Goal: Information Seeking & Learning: Learn about a topic

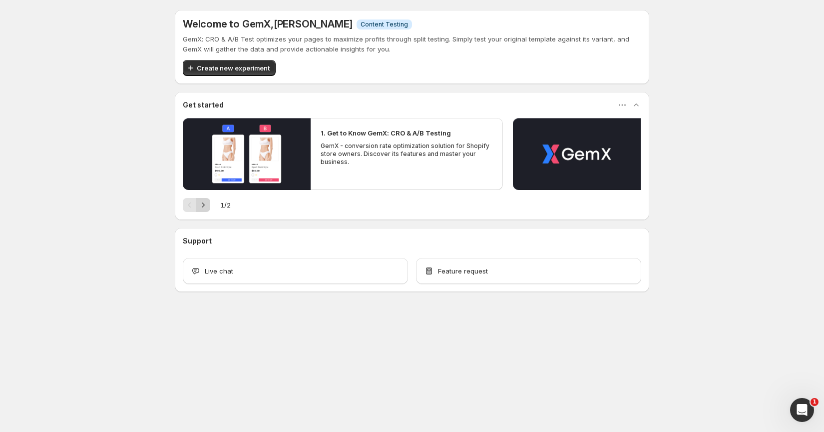
click at [206, 206] on icon "Next" at bounding box center [203, 205] width 10 height 10
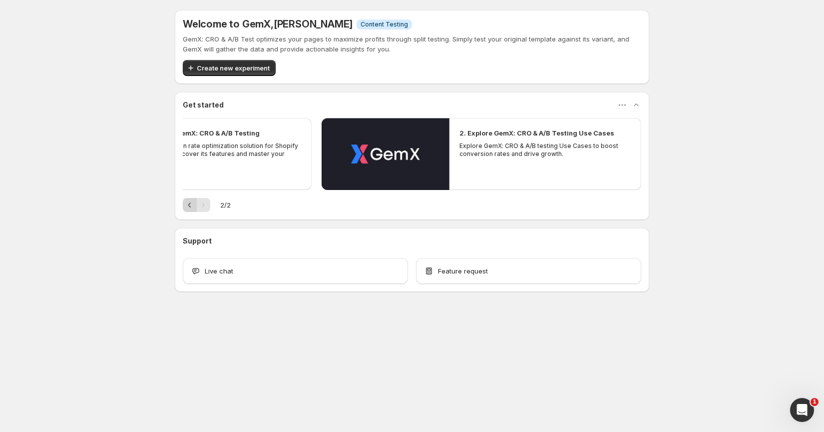
click at [190, 204] on icon "Previous" at bounding box center [190, 205] width 10 height 10
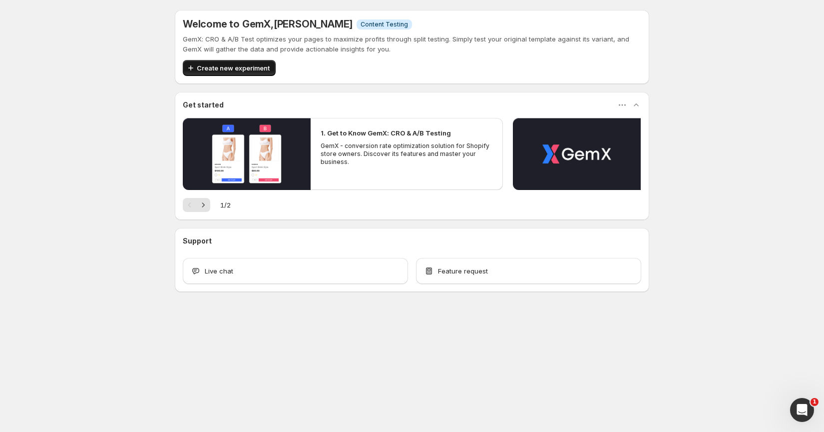
click at [252, 68] on span "Create new experiment" at bounding box center [233, 68] width 73 height 10
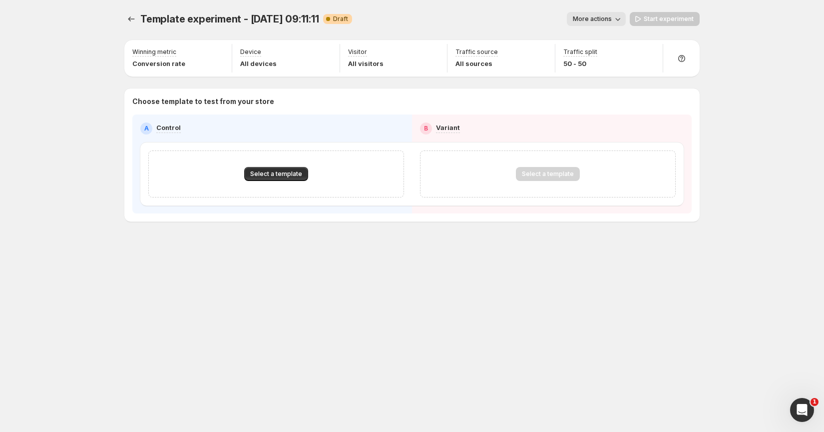
click at [584, 18] on span "More actions" at bounding box center [592, 19] width 39 height 8
click at [128, 21] on icon "Experiments" at bounding box center [131, 19] width 10 height 10
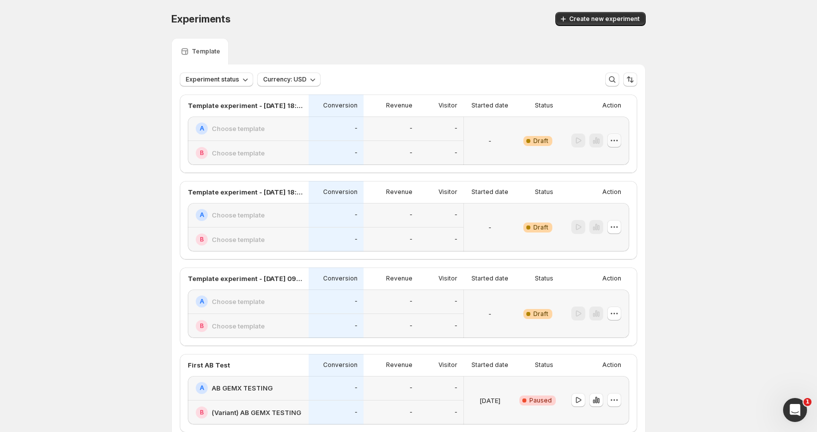
click at [618, 143] on icon "button" at bounding box center [615, 140] width 10 height 10
click at [615, 214] on span "Delete" at bounding box center [610, 212] width 20 height 8
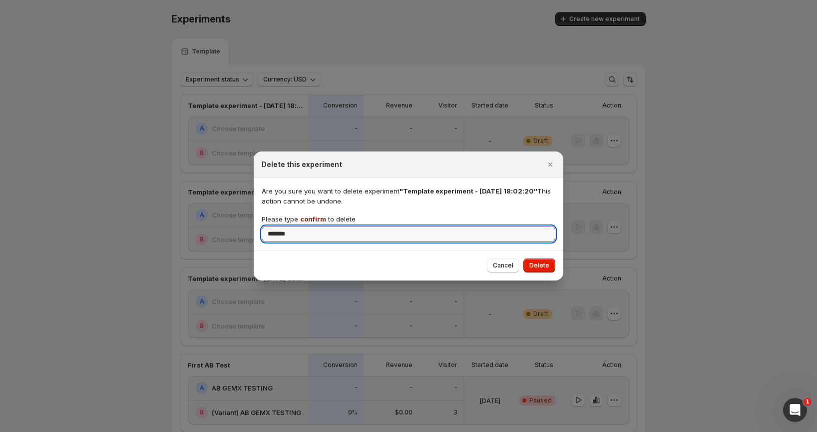
type input "*******"
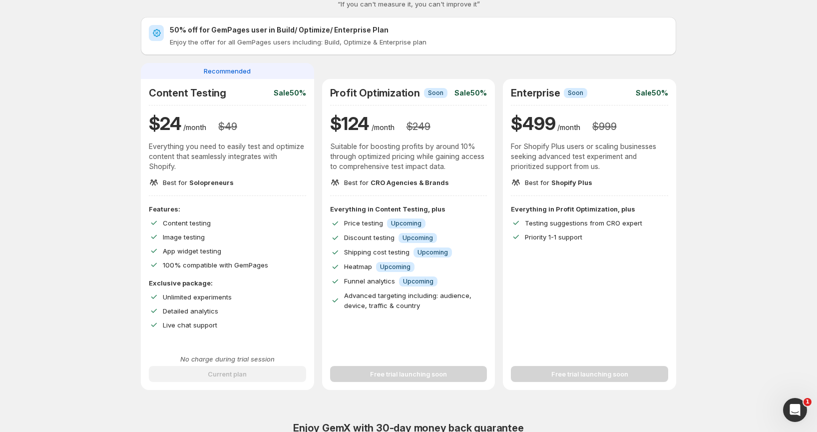
scroll to position [43, 0]
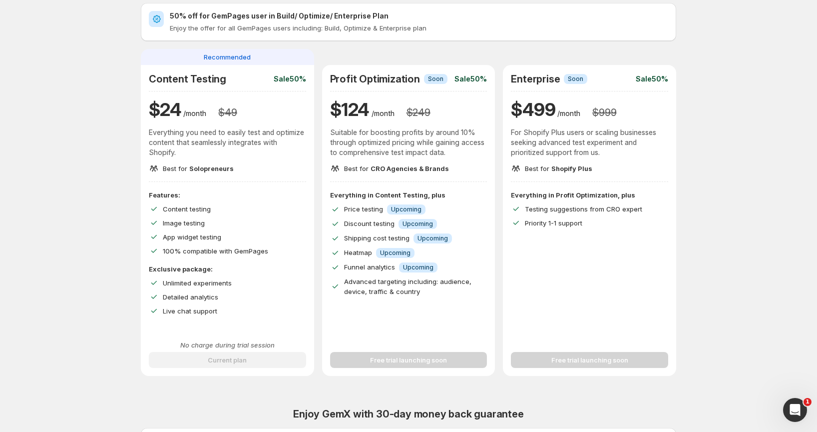
click at [404, 208] on span "Upcoming" at bounding box center [406, 209] width 30 height 8
click at [422, 262] on span "Info Upcoming" at bounding box center [418, 267] width 38 height 10
click at [550, 202] on div "Everything in Profit Optimization, plus Testing suggestions from CRO expert Pri…" at bounding box center [589, 209] width 157 height 38
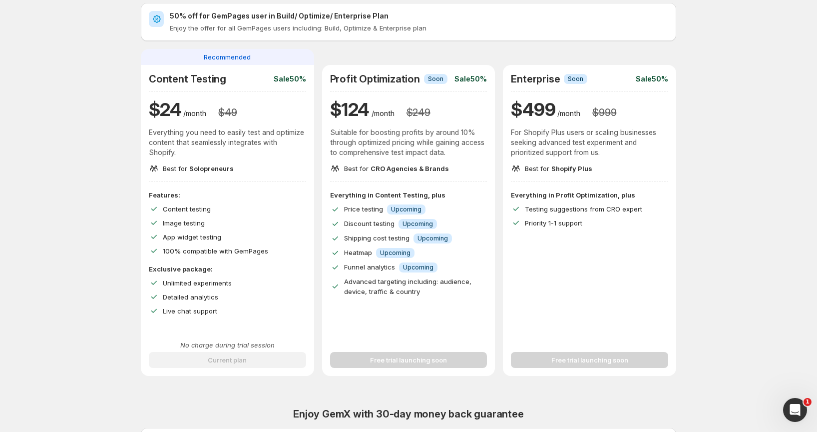
click at [555, 205] on span "Testing suggestions from CRO expert" at bounding box center [583, 209] width 117 height 8
click at [688, 199] on div "Improve Your Store's Conversion Rate, Revenue, and Profit – Start Your 14-Day F…" at bounding box center [409, 317] width 560 height 701
click at [616, 222] on div "Priority 1-1 support" at bounding box center [596, 223] width 143 height 10
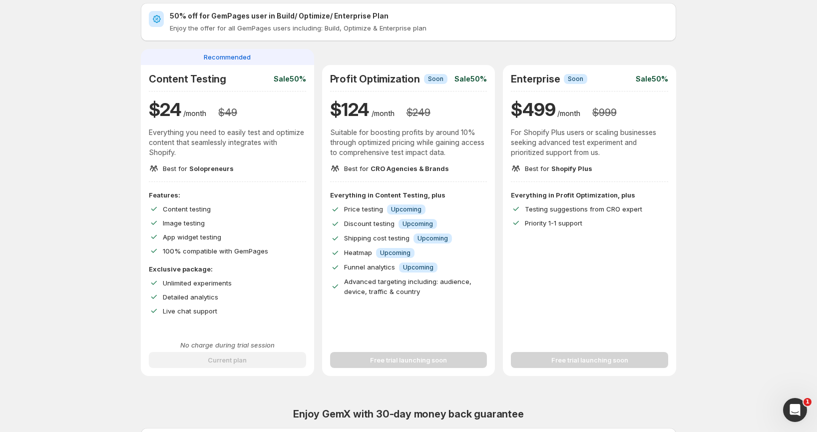
click at [616, 222] on div "Priority 1-1 support" at bounding box center [596, 223] width 143 height 10
click at [676, 149] on div "Enterprise Info Soon Sale 50% $ 499 /month $ 999 For Shopify Plus users or scal…" at bounding box center [589, 123] width 173 height 117
click at [421, 77] on div "Profit Optimization Info Soon" at bounding box center [388, 79] width 117 height 12
click at [429, 76] on span "Info Soon" at bounding box center [435, 79] width 23 height 10
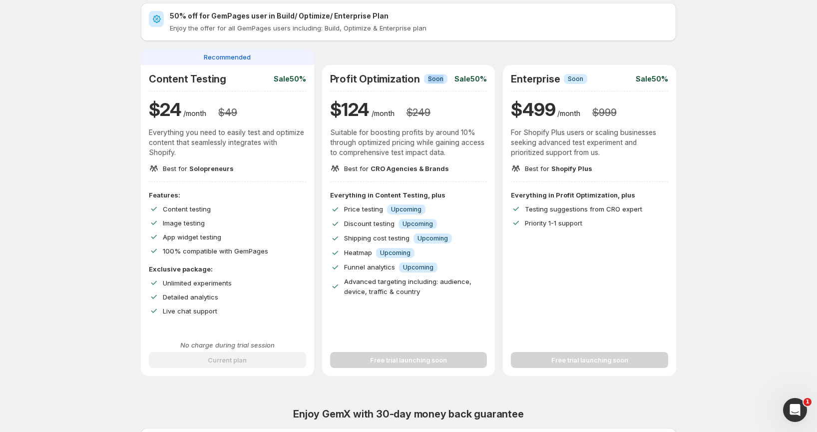
click at [429, 77] on span "Soon" at bounding box center [435, 79] width 15 height 8
click at [314, 341] on div "No charge during trial session Current plan" at bounding box center [227, 358] width 173 height 36
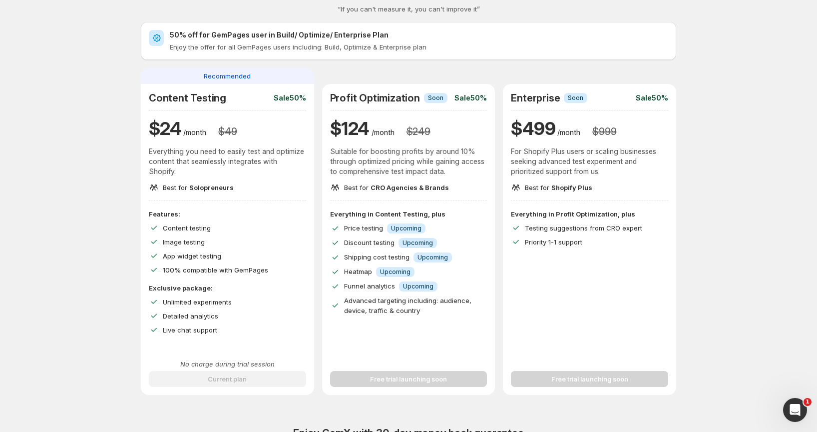
scroll to position [1, 0]
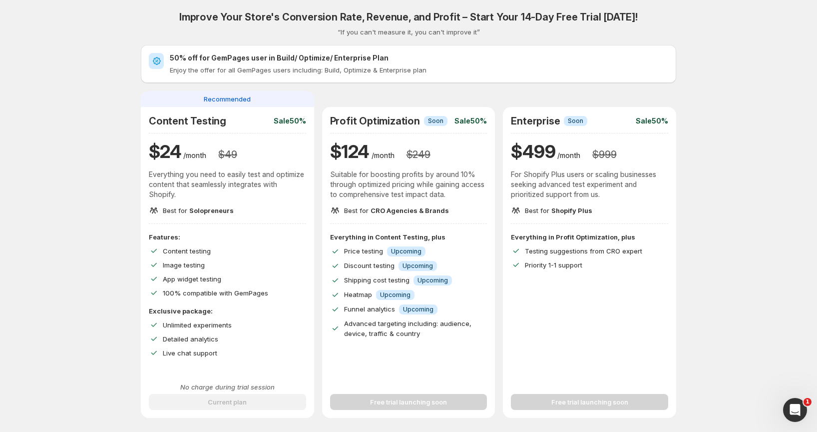
click at [198, 71] on p "Enjoy the offer for all GemPages users including: Build, Optimize & Enterprise …" at bounding box center [419, 70] width 499 height 10
drag, startPoint x: 159, startPoint y: 182, endPoint x: 192, endPoint y: 201, distance: 38.0
click at [189, 198] on p "Everything you need to easily test and optimize content that seamlessly integra…" at bounding box center [227, 184] width 157 height 30
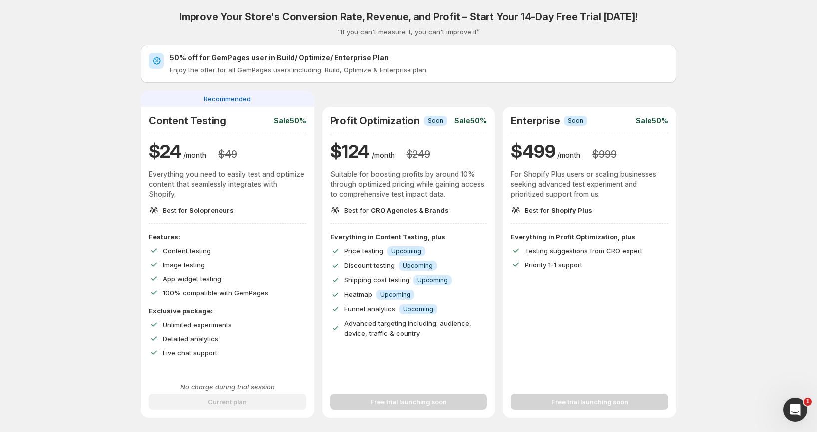
click at [197, 209] on span "Solopreneurs" at bounding box center [211, 210] width 44 height 8
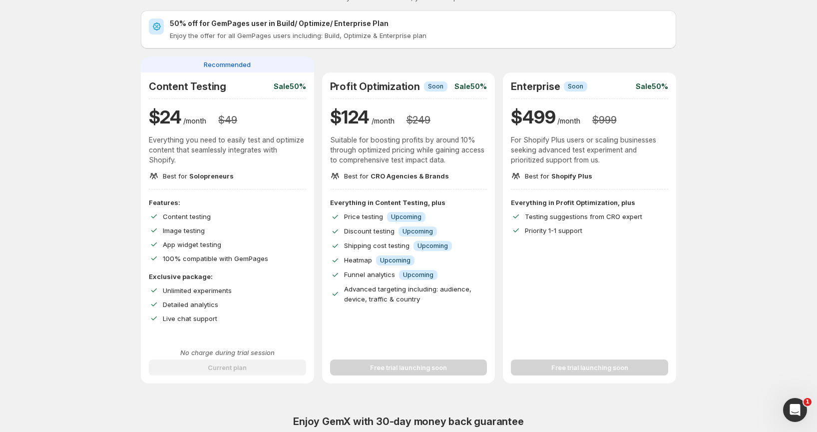
scroll to position [107, 0]
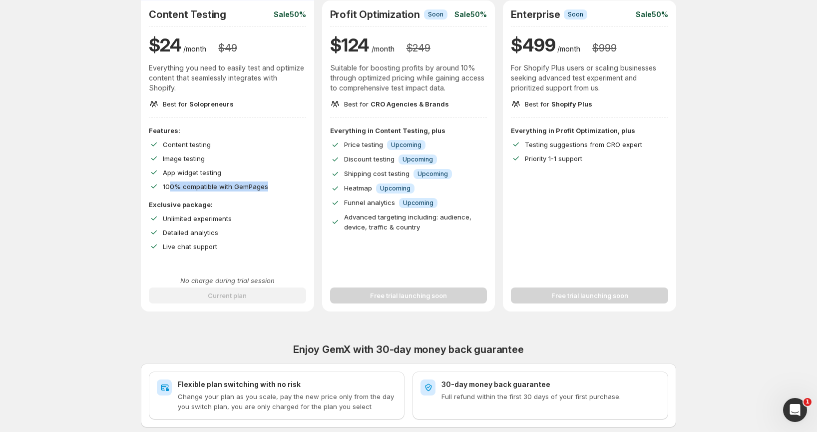
drag, startPoint x: 175, startPoint y: 186, endPoint x: 279, endPoint y: 188, distance: 103.9
click at [279, 188] on div "100% compatible with GemPages" at bounding box center [234, 186] width 143 height 10
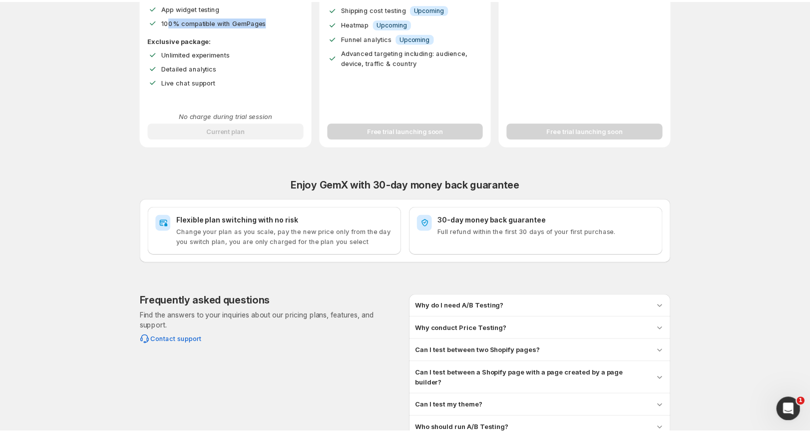
scroll to position [319, 0]
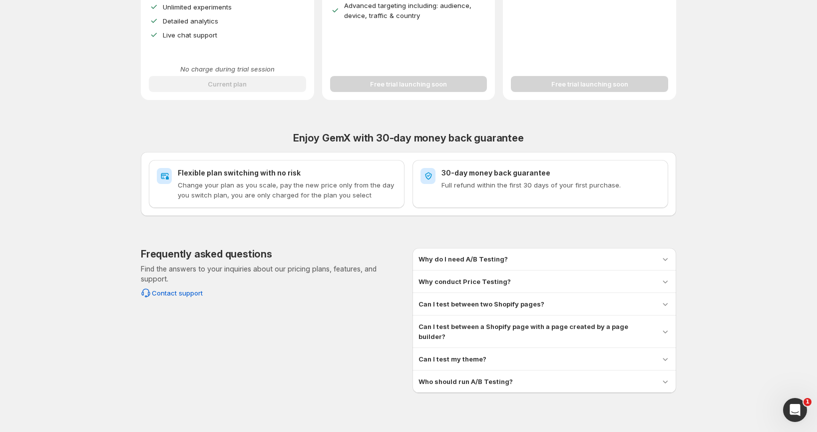
click at [306, 173] on h2 "Flexible plan switching with no risk" at bounding box center [287, 173] width 219 height 10
